Goal: Information Seeking & Learning: Learn about a topic

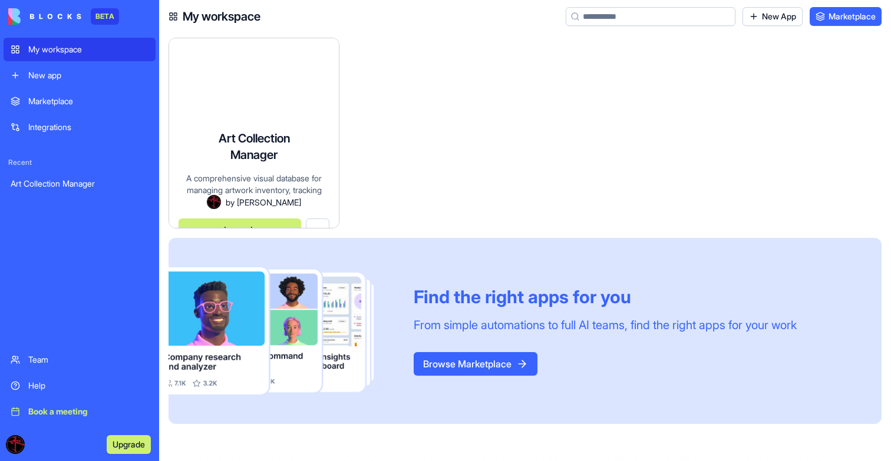
click at [315, 173] on div "A comprehensive visual database for managing artwork inventory, tracking locati…" at bounding box center [254, 184] width 151 height 23
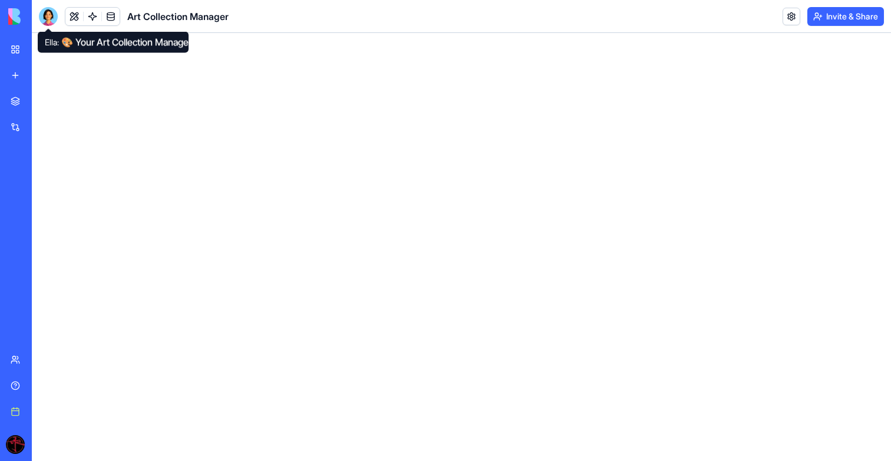
click at [45, 21] on div at bounding box center [48, 16] width 19 height 19
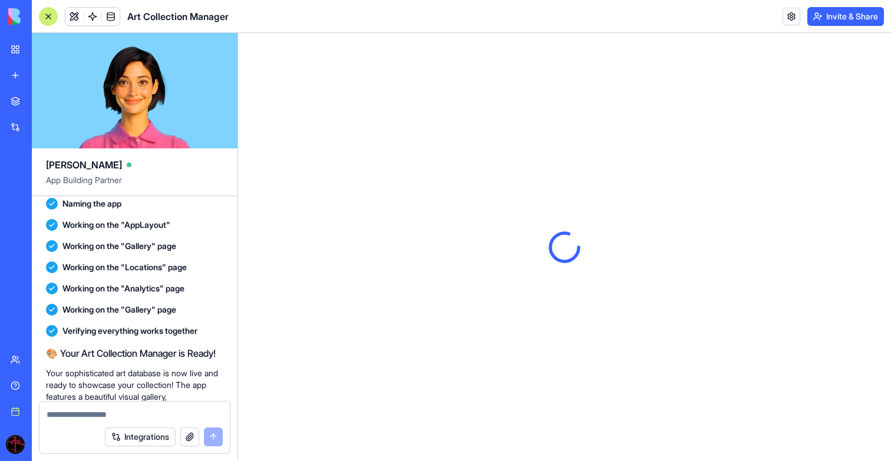
scroll to position [269, 0]
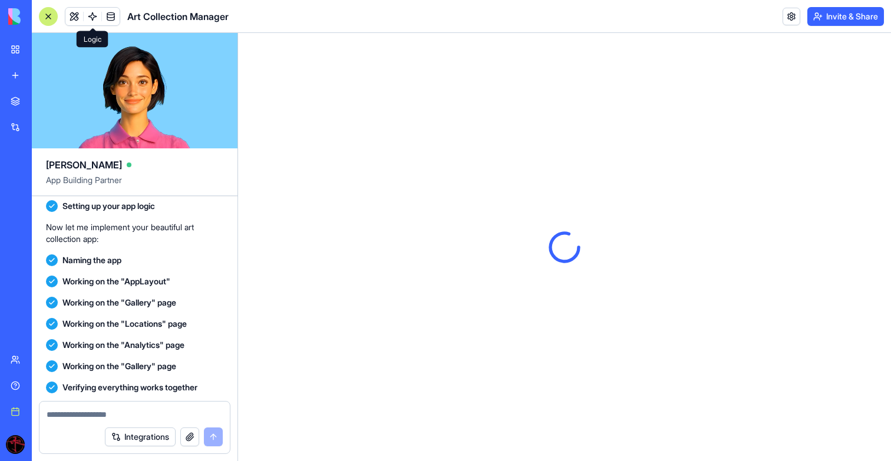
click at [95, 11] on link at bounding box center [93, 17] width 18 height 18
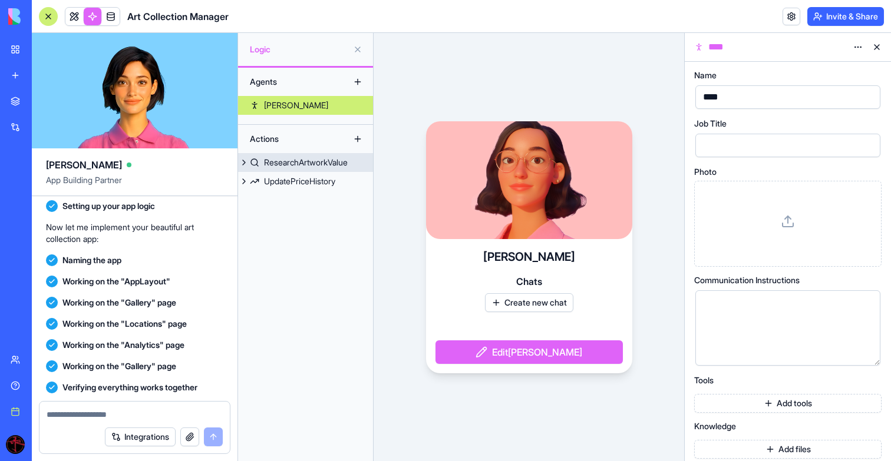
click at [321, 161] on div "ResearchArtworkValue" at bounding box center [306, 163] width 84 height 12
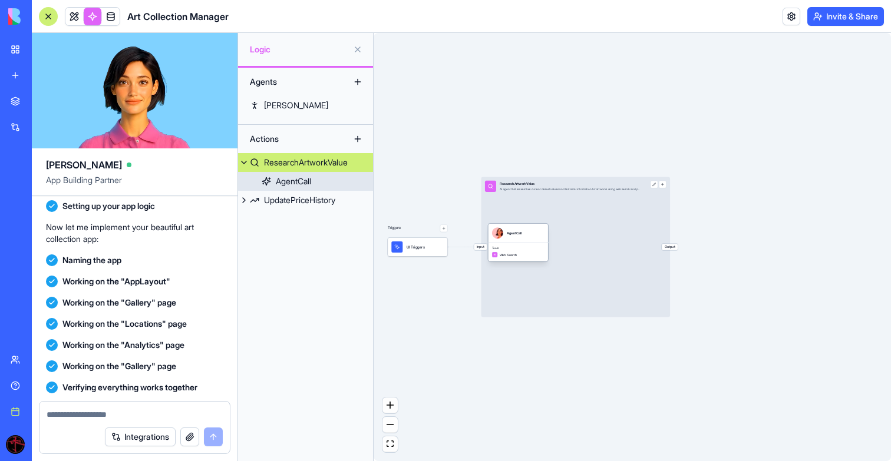
click at [526, 248] on span "Tools" at bounding box center [518, 248] width 52 height 4
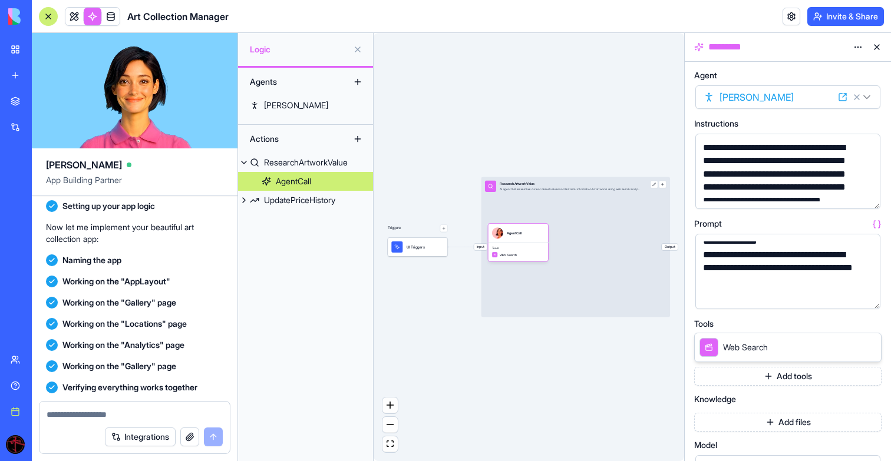
scroll to position [247, 0]
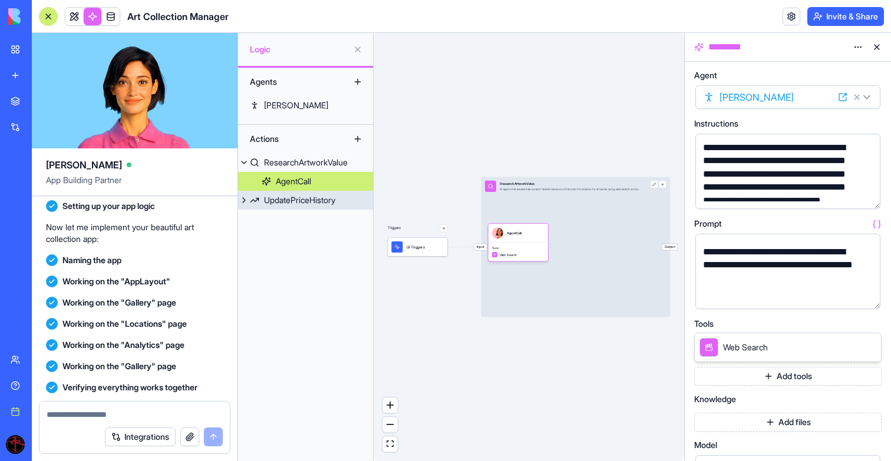
click at [315, 199] on div "UpdatePriceHistory" at bounding box center [299, 200] width 71 height 12
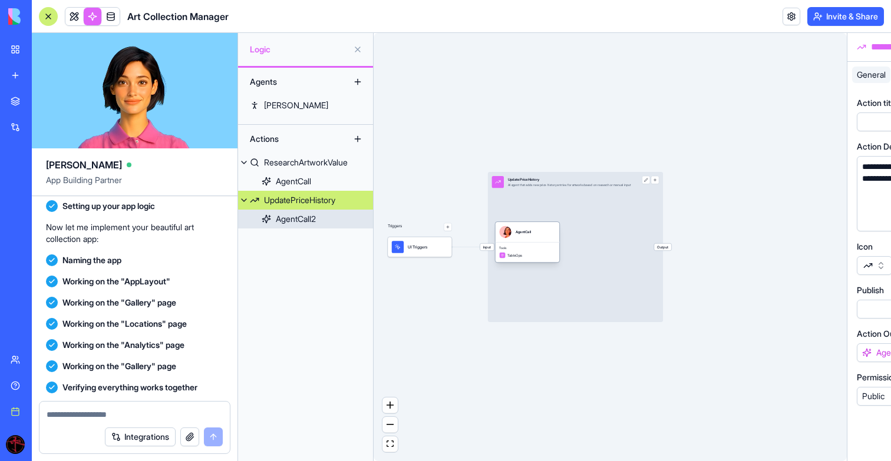
click at [519, 241] on div "AgentCall" at bounding box center [528, 232] width 64 height 20
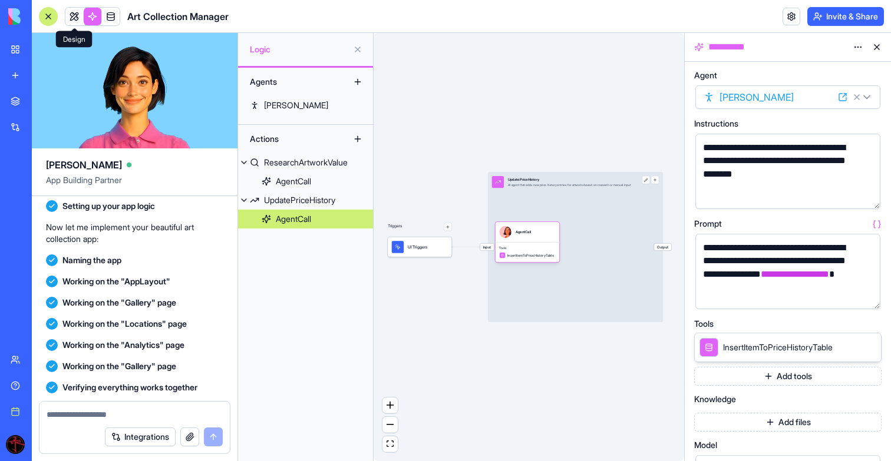
click at [81, 18] on link at bounding box center [74, 17] width 18 height 18
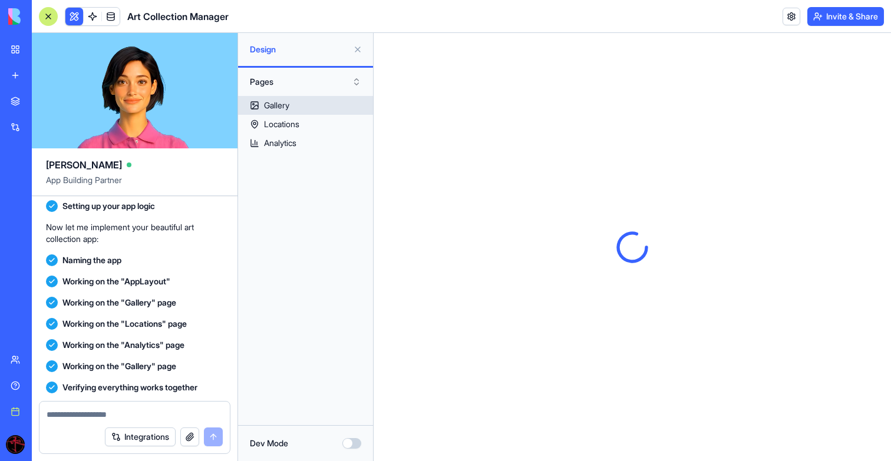
click at [292, 110] on link "Gallery" at bounding box center [305, 105] width 135 height 19
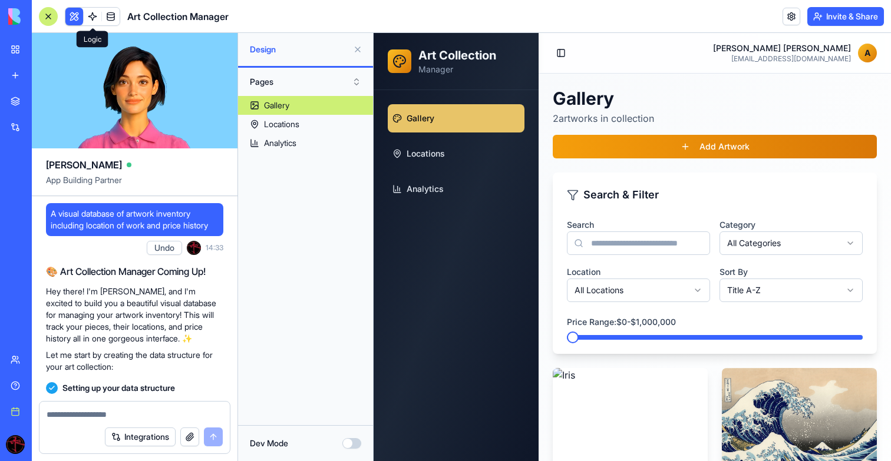
click at [88, 18] on link at bounding box center [93, 17] width 18 height 18
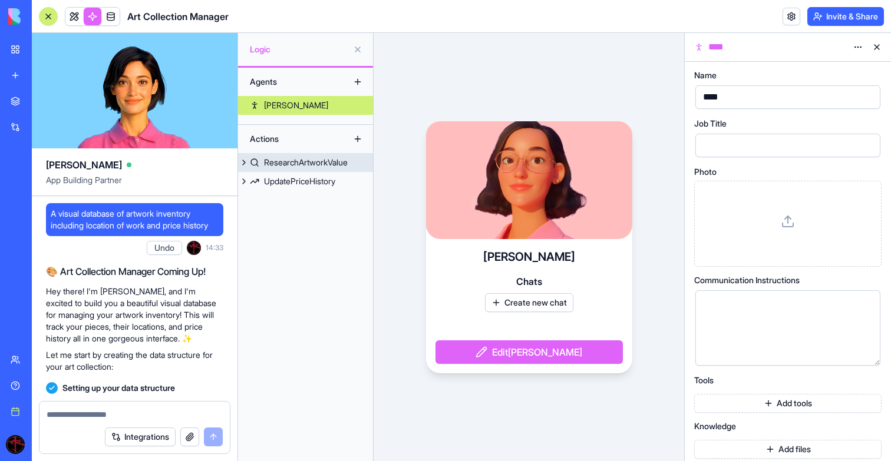
click at [285, 162] on div "ResearchArtworkValue" at bounding box center [306, 163] width 84 height 12
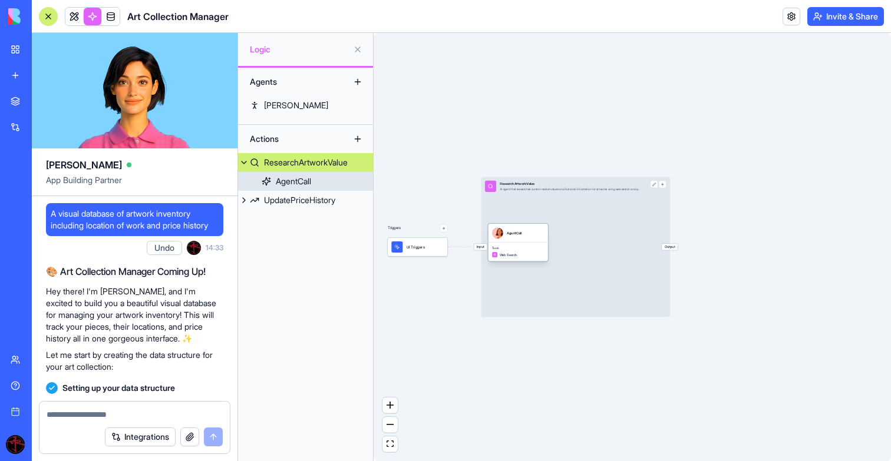
click at [510, 243] on div "Tools Web Search" at bounding box center [518, 252] width 60 height 19
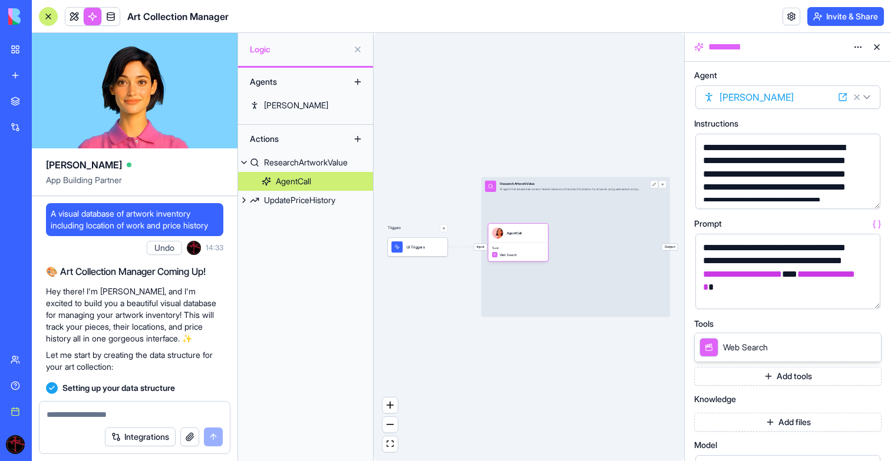
scroll to position [28, 0]
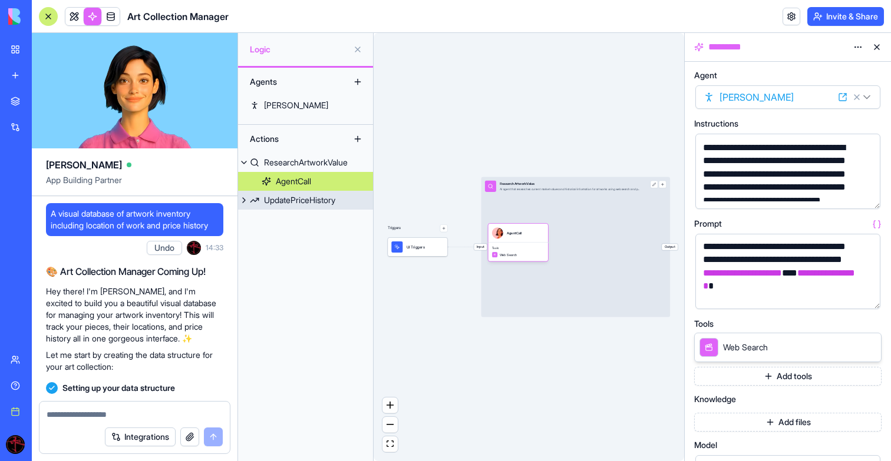
click at [312, 202] on div "UpdatePriceHistory" at bounding box center [299, 200] width 71 height 12
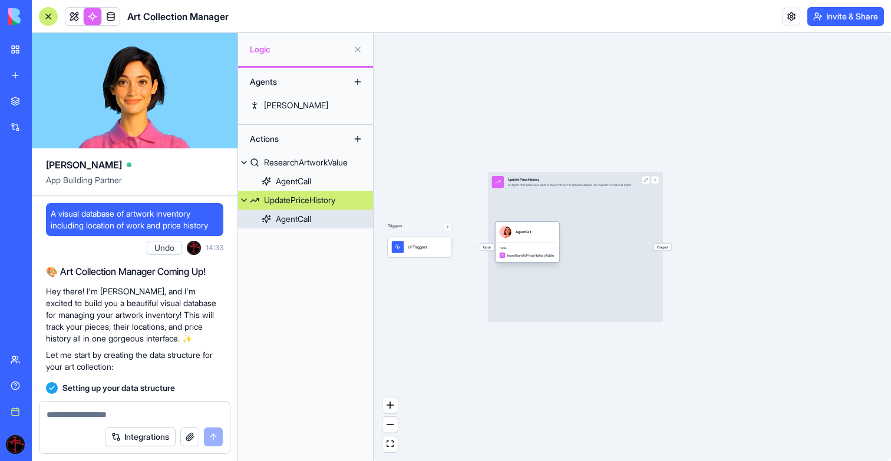
click at [534, 236] on div "AgentCall" at bounding box center [527, 232] width 56 height 12
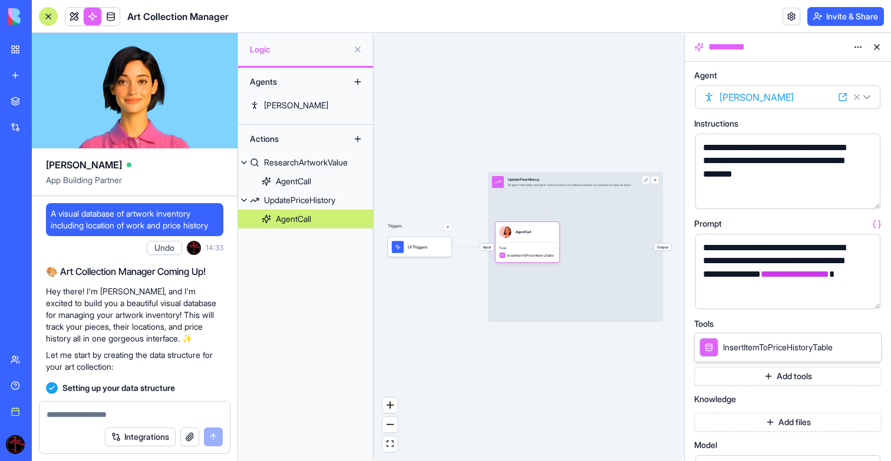
scroll to position [12, 0]
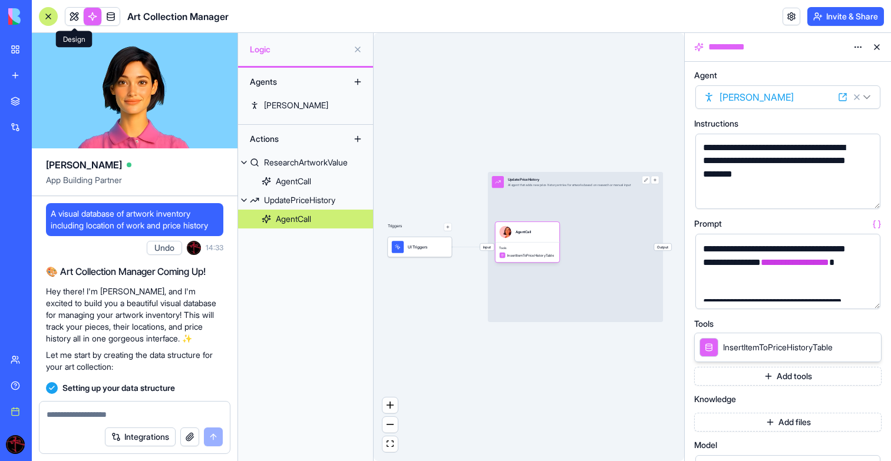
click at [67, 19] on link at bounding box center [74, 17] width 18 height 18
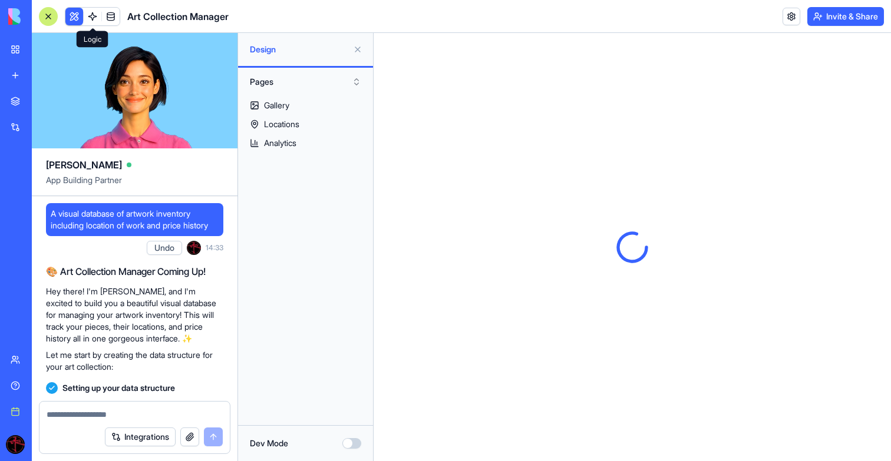
click at [88, 17] on link at bounding box center [93, 17] width 18 height 18
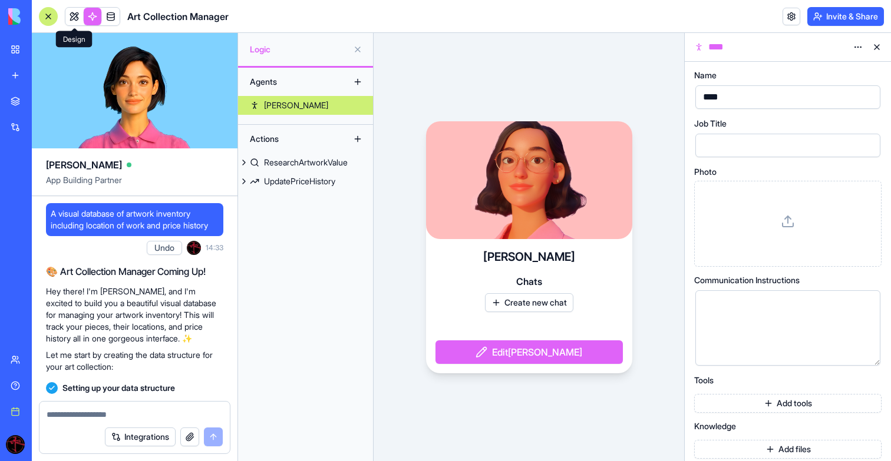
click at [65, 16] on link at bounding box center [74, 17] width 18 height 18
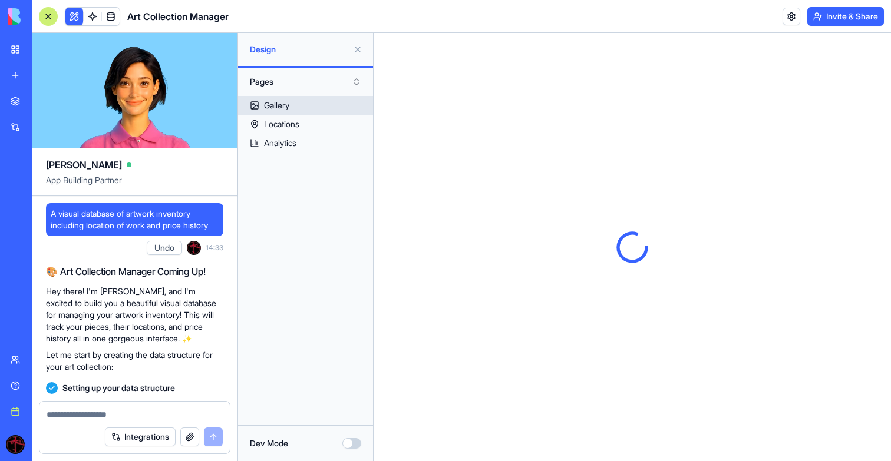
click at [289, 111] on link "Gallery" at bounding box center [305, 105] width 135 height 19
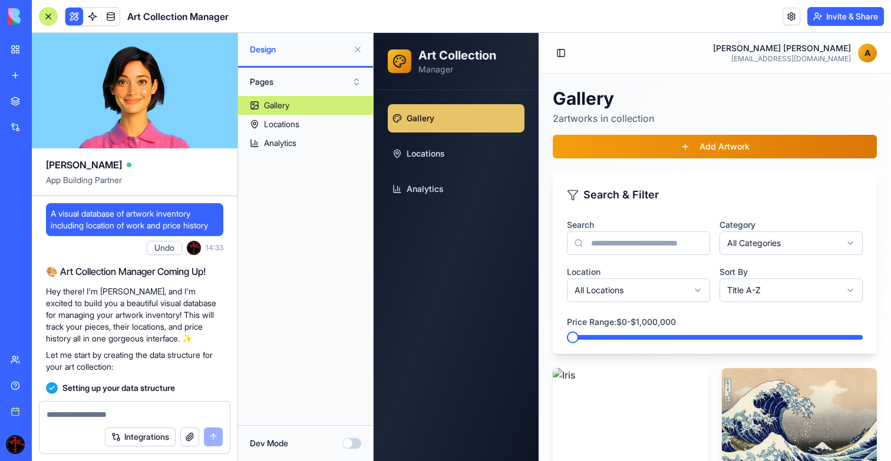
click at [359, 48] on button at bounding box center [357, 49] width 19 height 19
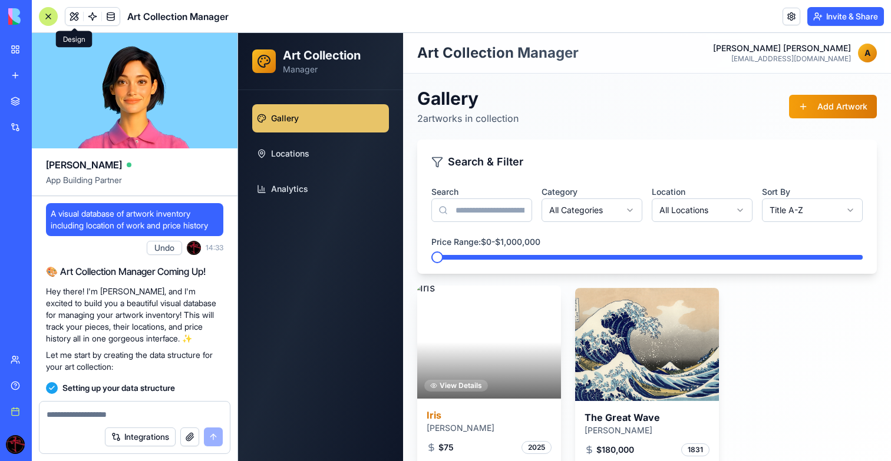
click at [534, 322] on div at bounding box center [489, 342] width 144 height 113
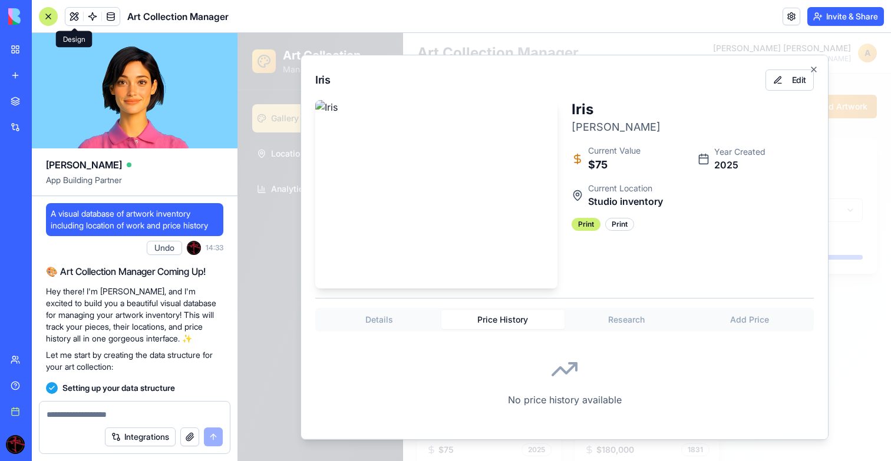
click at [497, 321] on button "Price History" at bounding box center [503, 319] width 124 height 19
click at [632, 330] on div "Details Price History Research Add Price" at bounding box center [564, 320] width 499 height 24
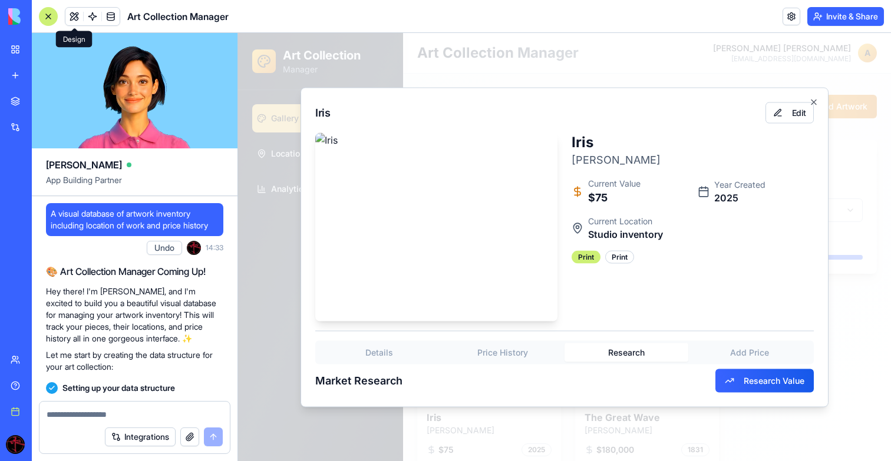
click at [632, 319] on div "Iris Edit [PERSON_NAME] [PERSON_NAME] Current Value $75 Year Created 2025 Curre…" at bounding box center [565, 247] width 528 height 320
click at [754, 353] on div "Details Price History Research Add Price Market Research Research Value" at bounding box center [564, 367] width 499 height 52
click at [629, 202] on div "Iris Edit [PERSON_NAME] [PERSON_NAME] Current Value $75 Year Created 2025 Curre…" at bounding box center [565, 247] width 528 height 320
click at [717, 378] on button "Research Value" at bounding box center [764, 381] width 98 height 24
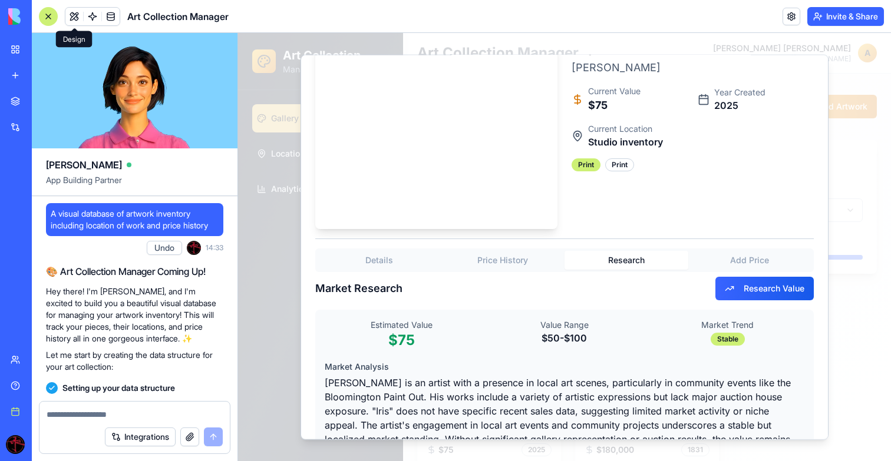
scroll to position [172, 0]
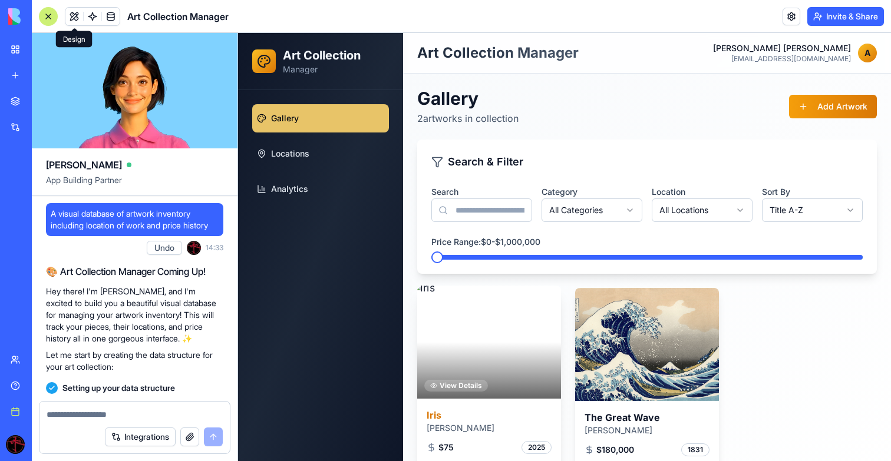
click at [535, 359] on div at bounding box center [489, 342] width 144 height 113
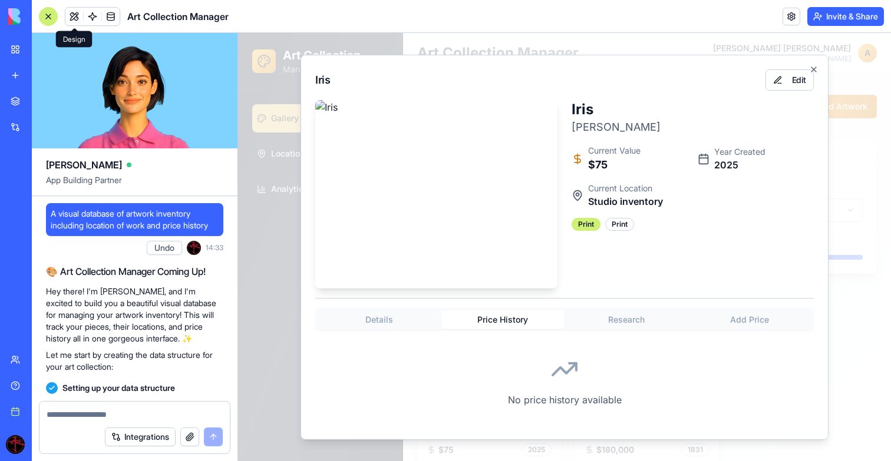
click at [529, 326] on button "Price History" at bounding box center [503, 319] width 124 height 19
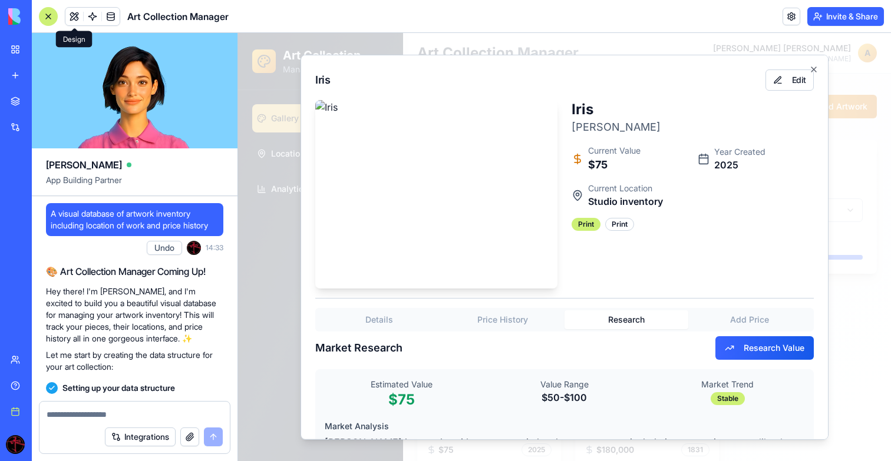
click at [626, 326] on button "Research" at bounding box center [627, 319] width 124 height 19
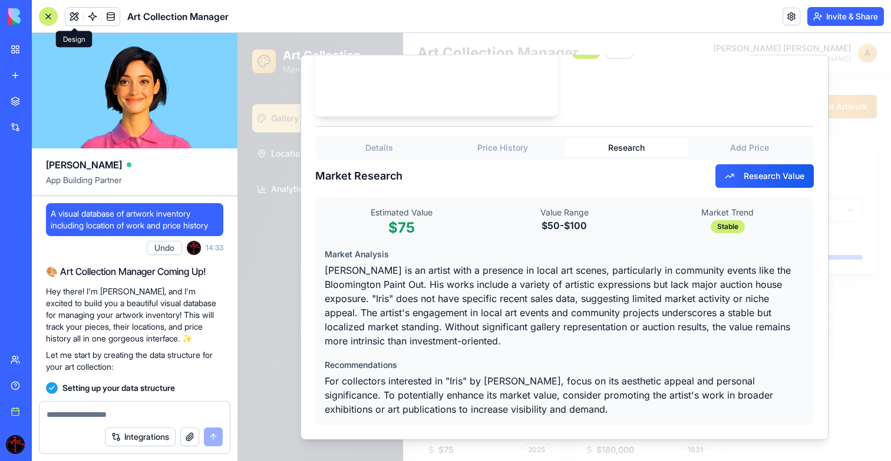
click at [806, 316] on div "Estimated Value $75 Value Range $50 - $100 Market Trend Stable Market Analysis …" at bounding box center [564, 311] width 499 height 229
